Goal: Complete application form

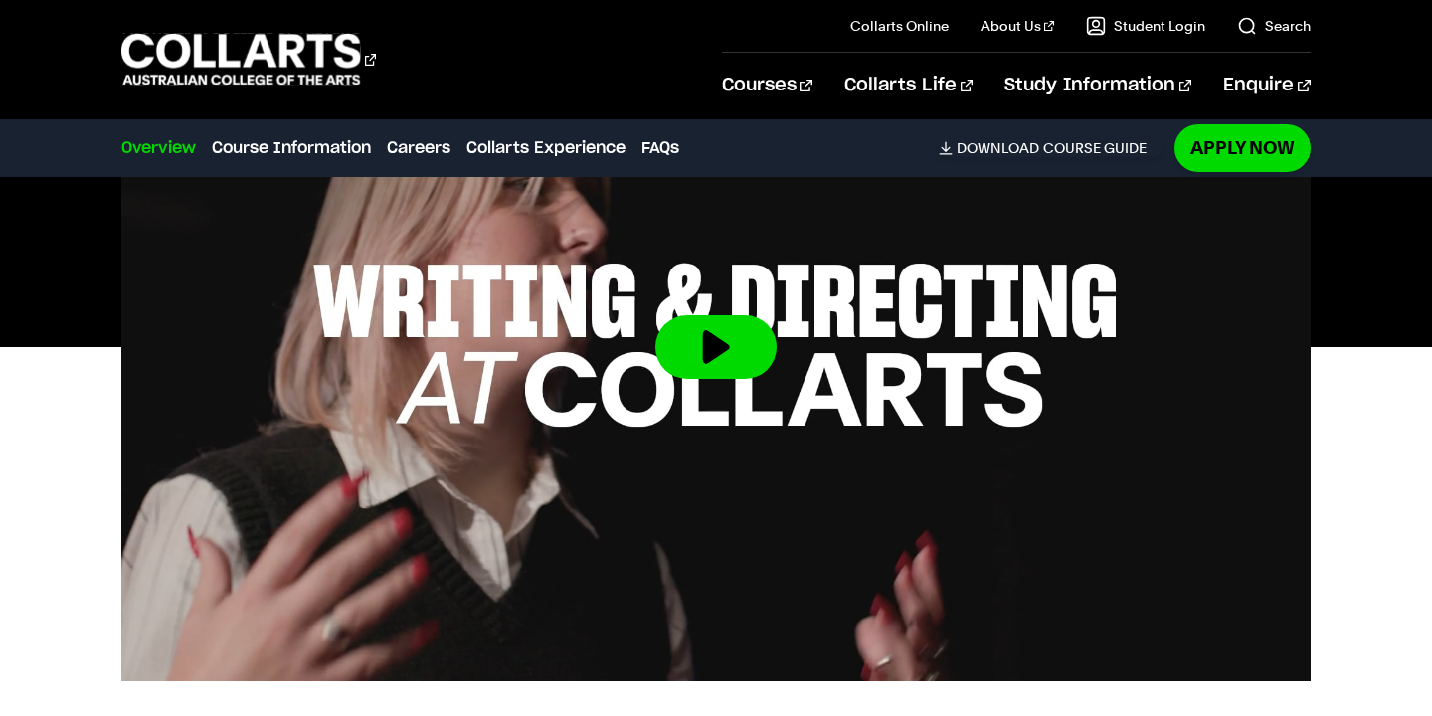
scroll to position [992, 0]
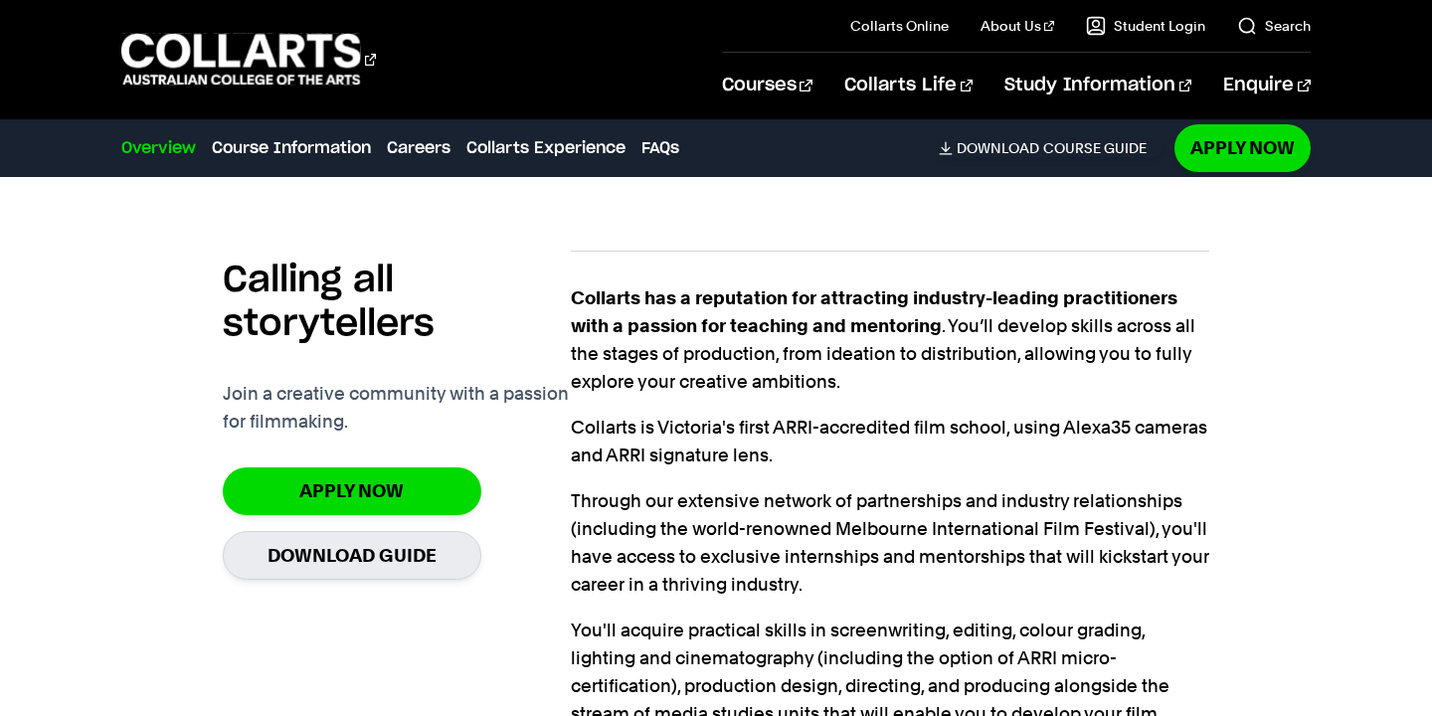
scroll to position [1207, 0]
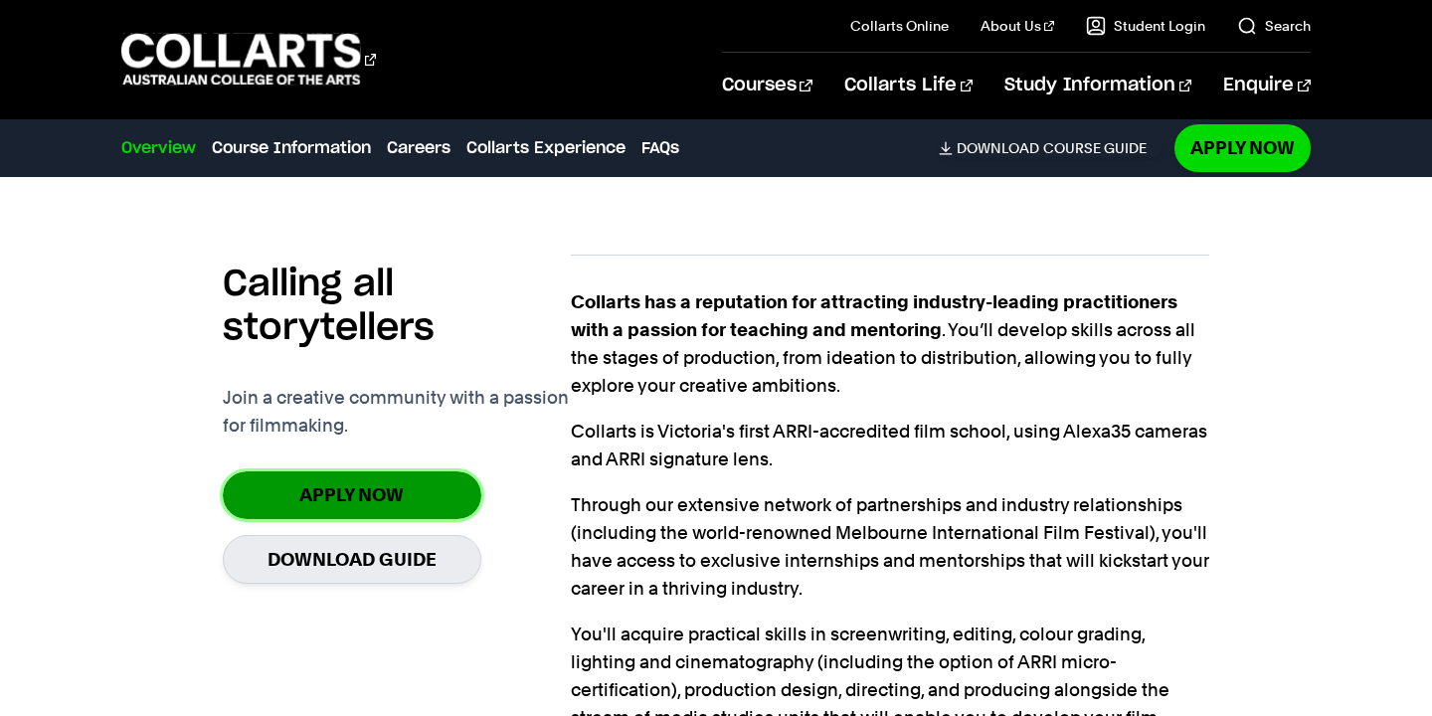
click at [435, 477] on link "Apply Now" at bounding box center [352, 494] width 259 height 47
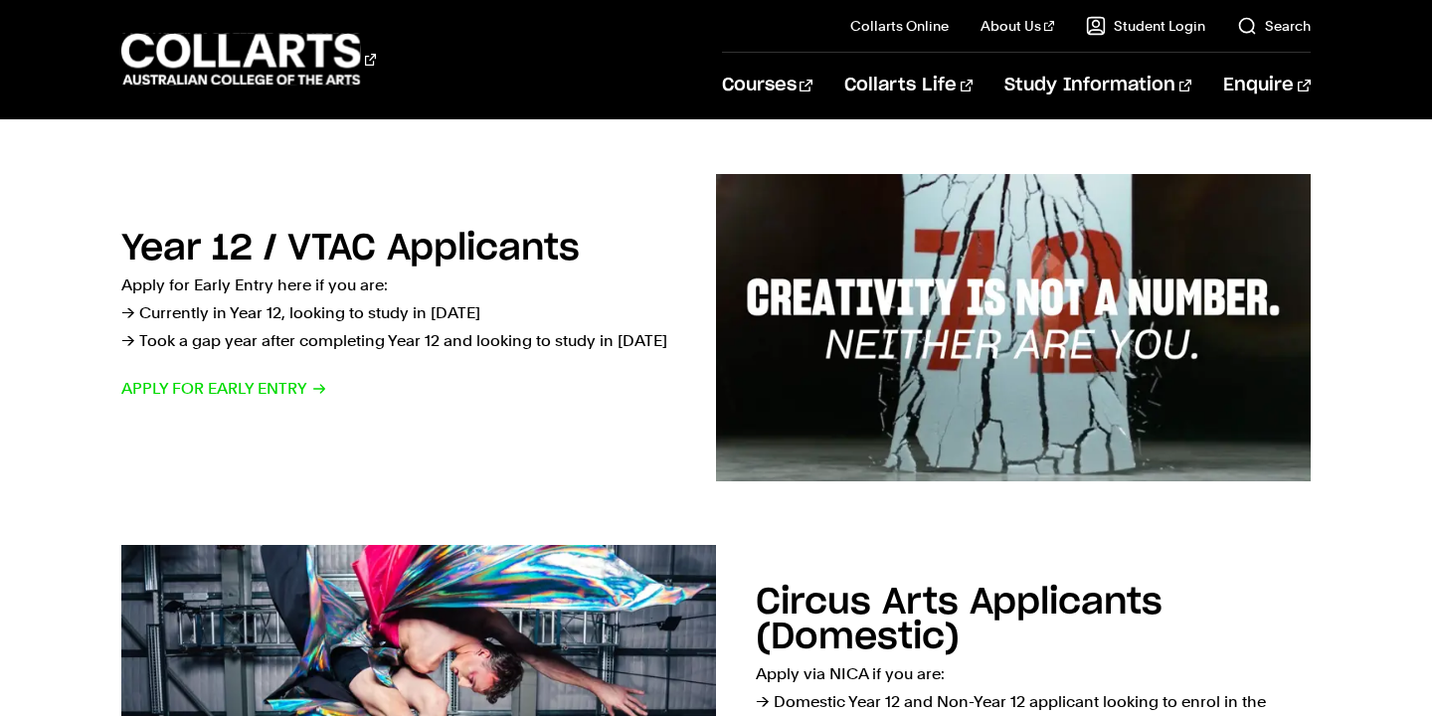
scroll to position [676, 0]
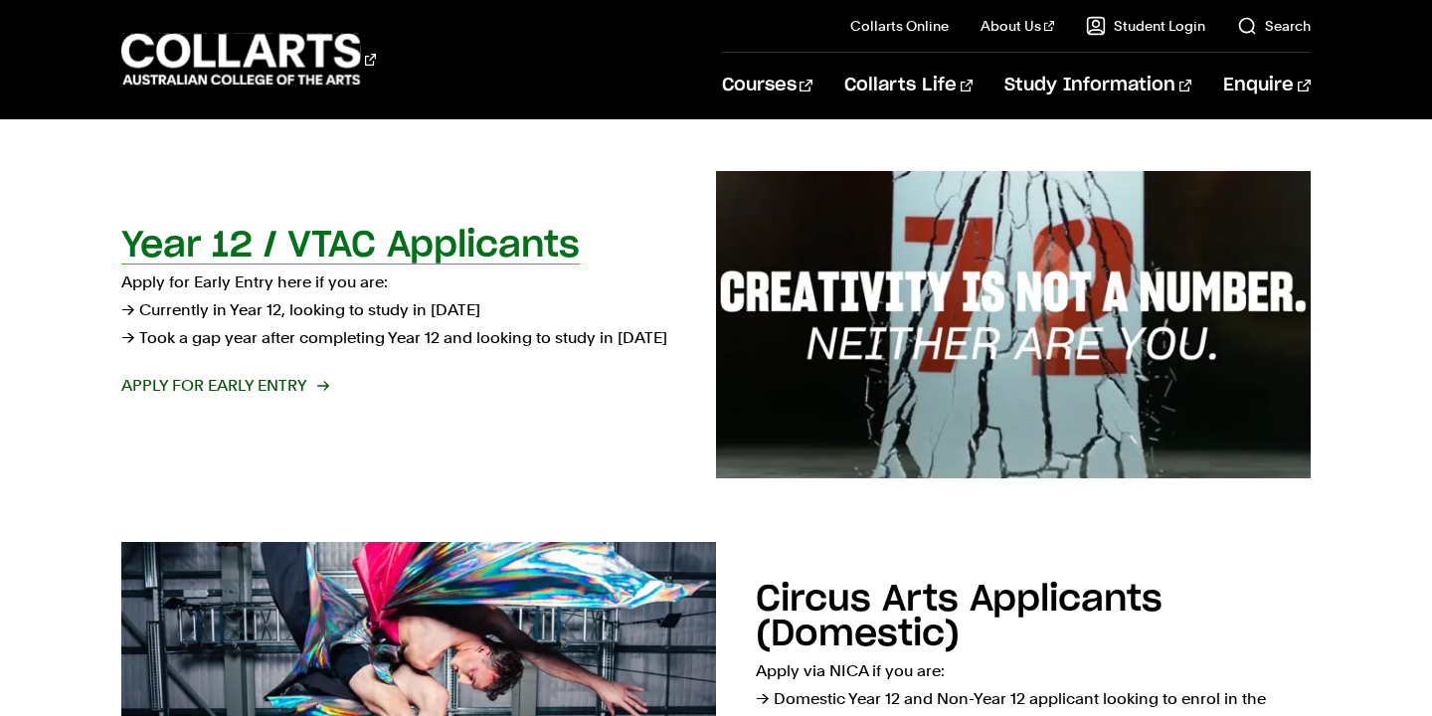
click at [255, 387] on span "Apply for Early Entry" at bounding box center [224, 386] width 206 height 28
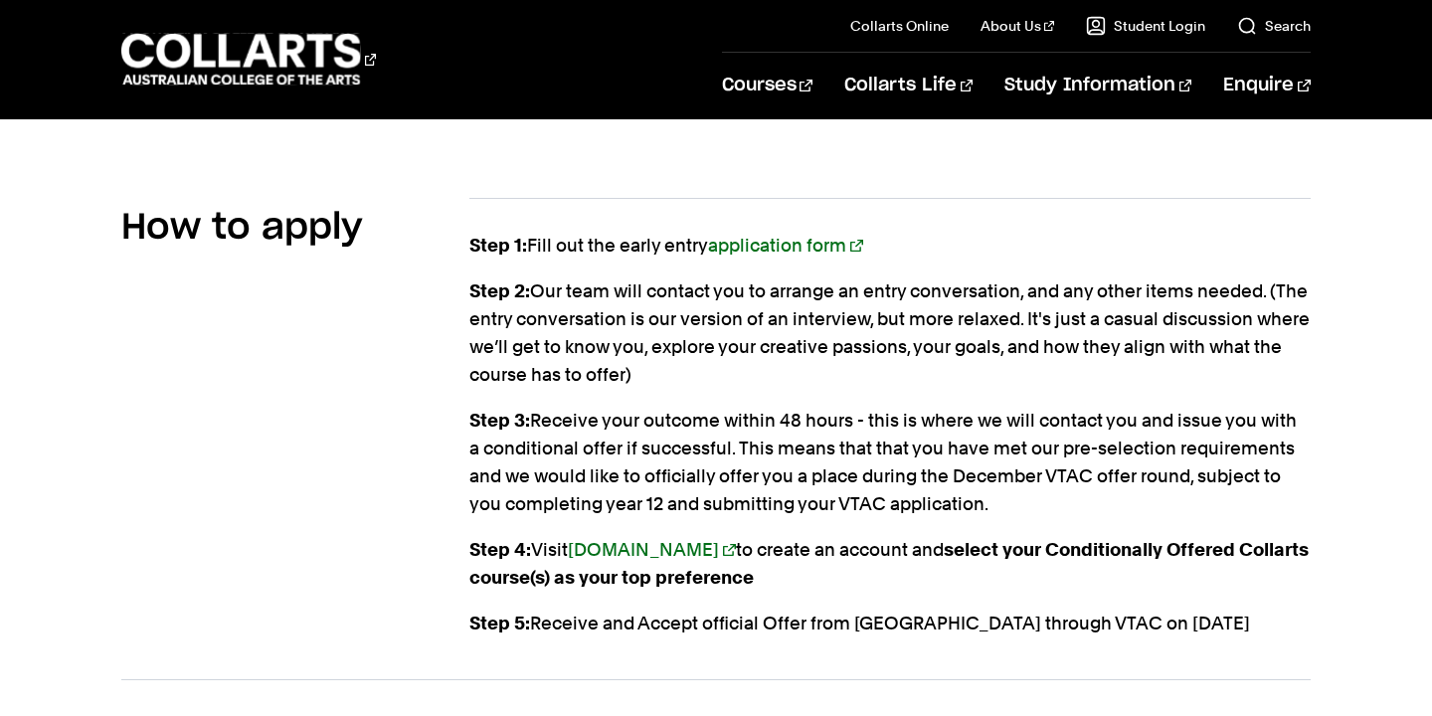
scroll to position [2261, 0]
